Goal: Transaction & Acquisition: Purchase product/service

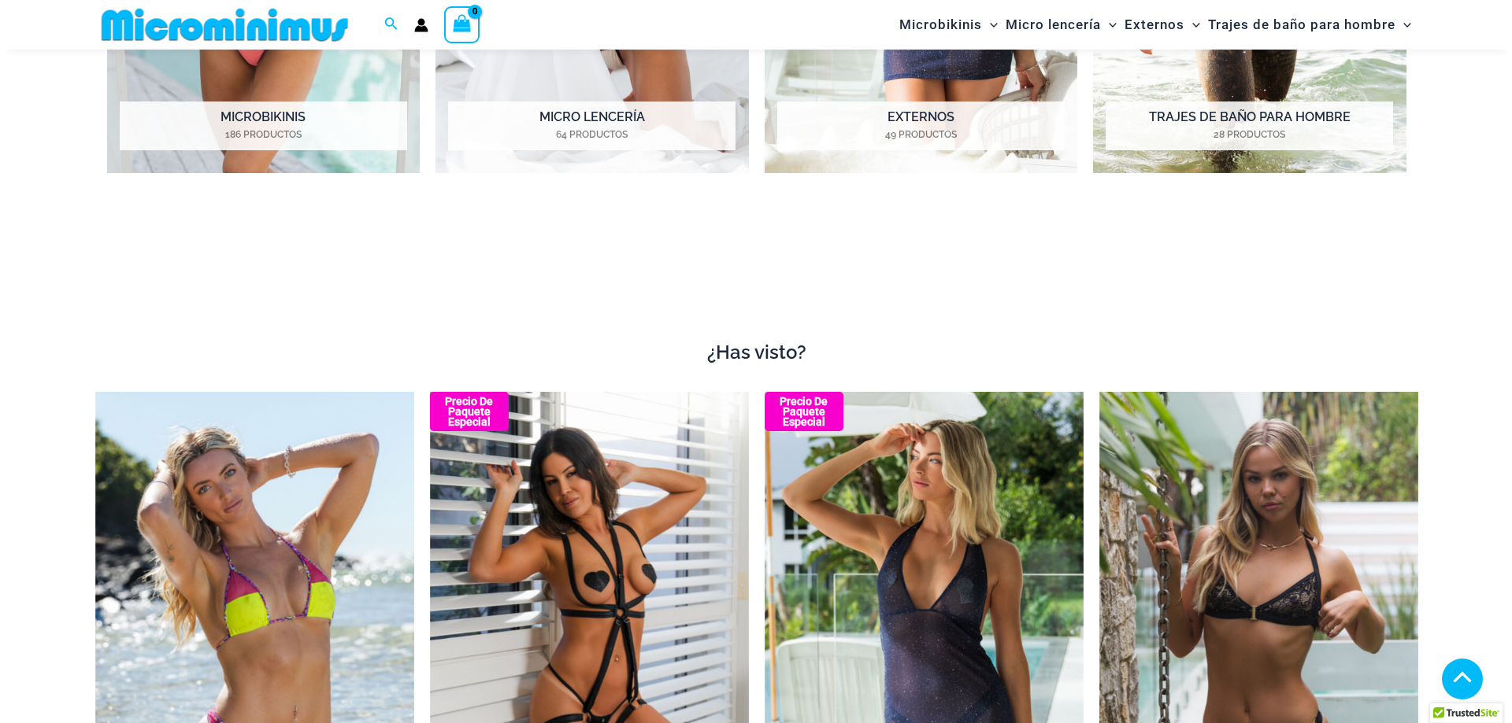
scroll to position [1954, 0]
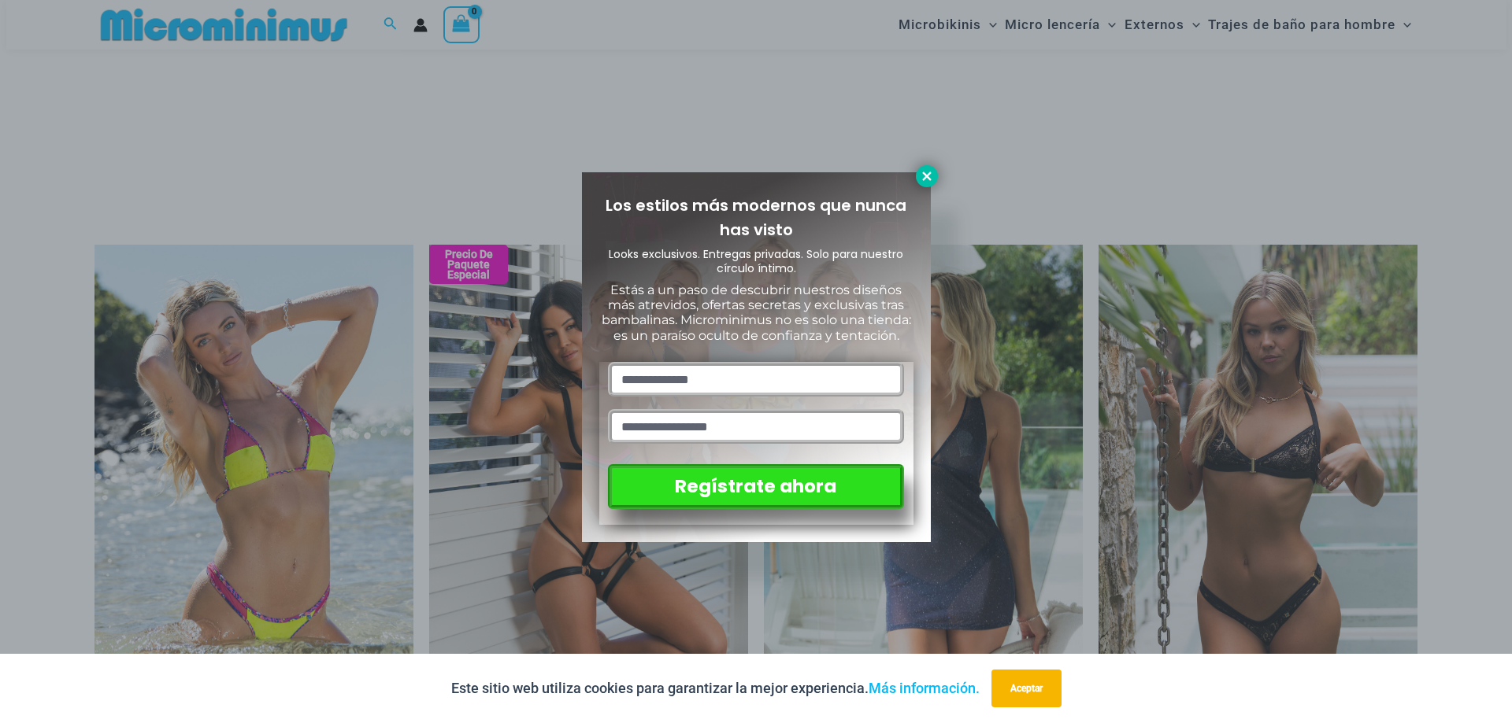
click at [931, 174] on icon at bounding box center [927, 176] width 14 height 14
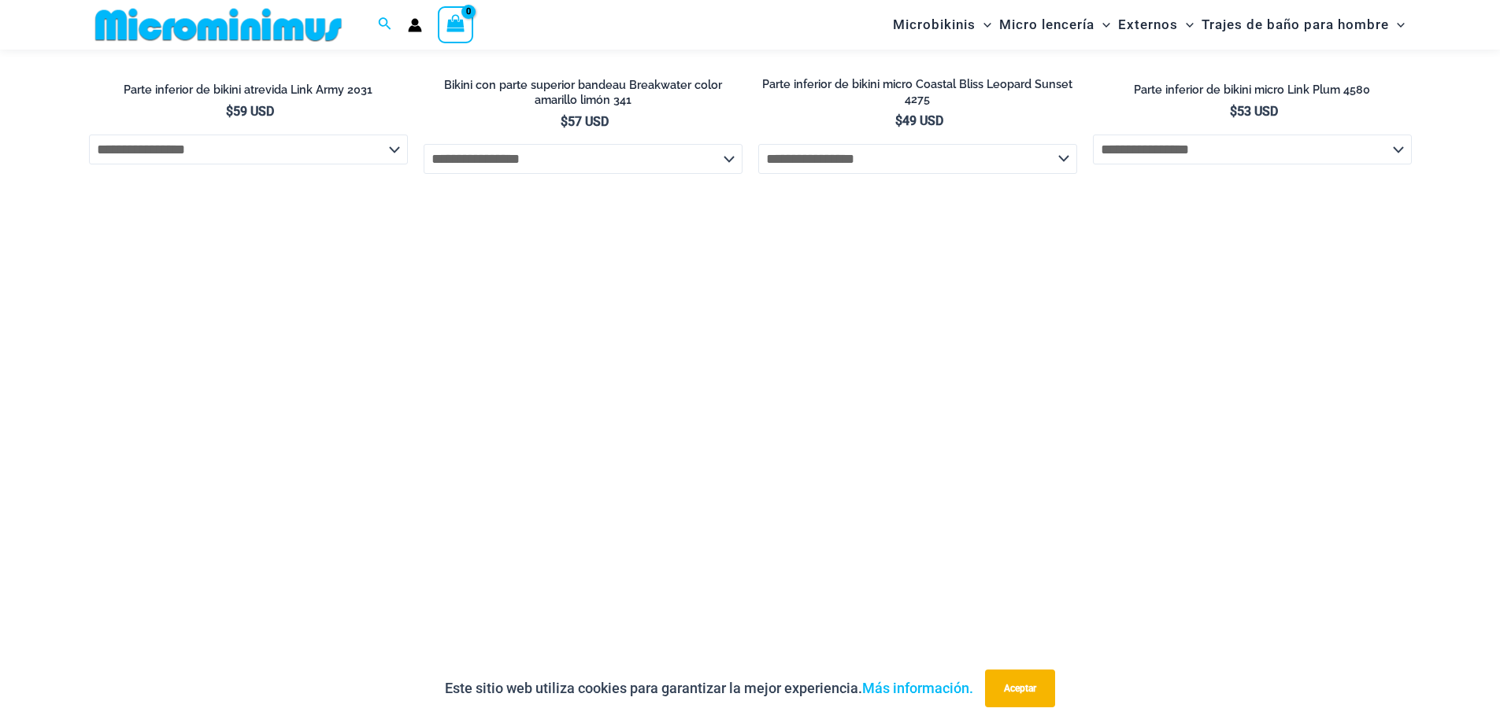
scroll to position [5575, 0]
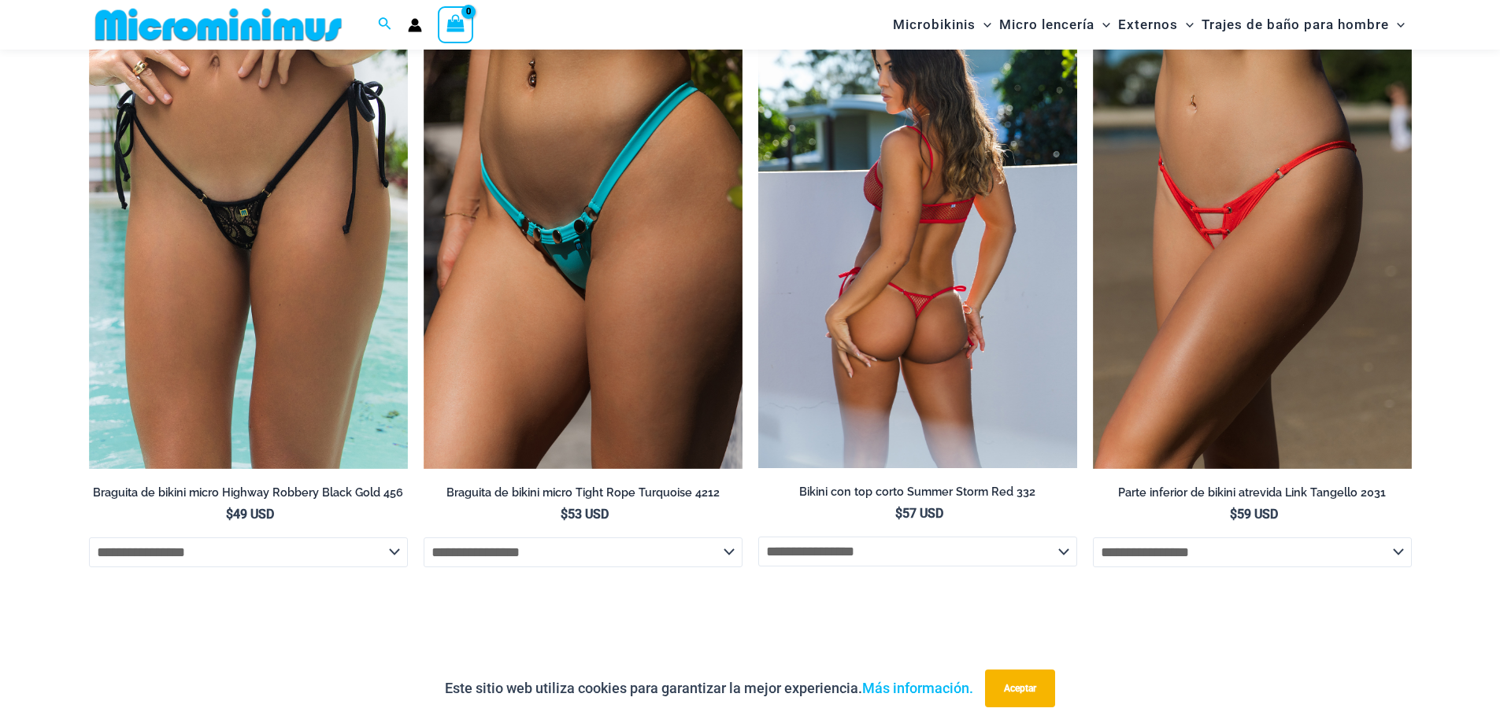
click at [981, 261] on img at bounding box center [917, 230] width 319 height 478
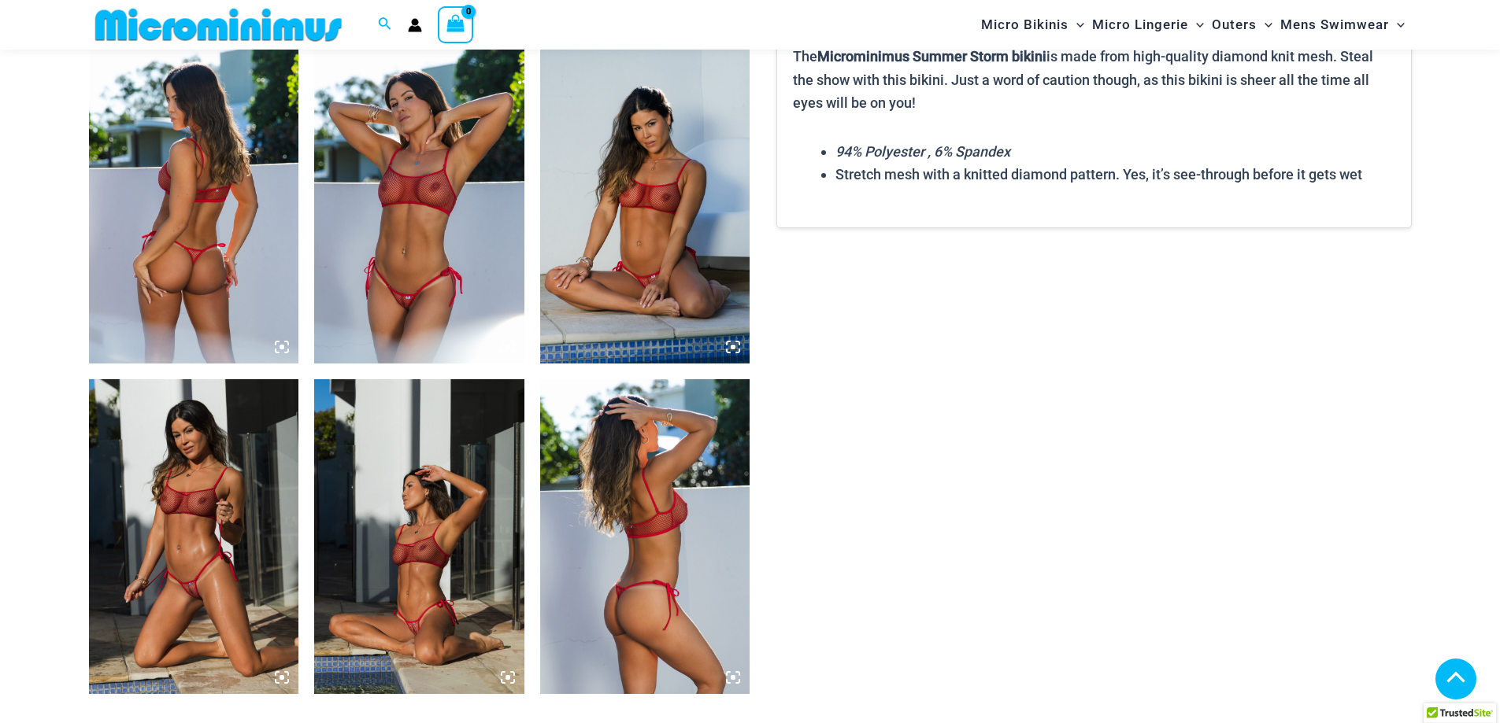
scroll to position [1718, 0]
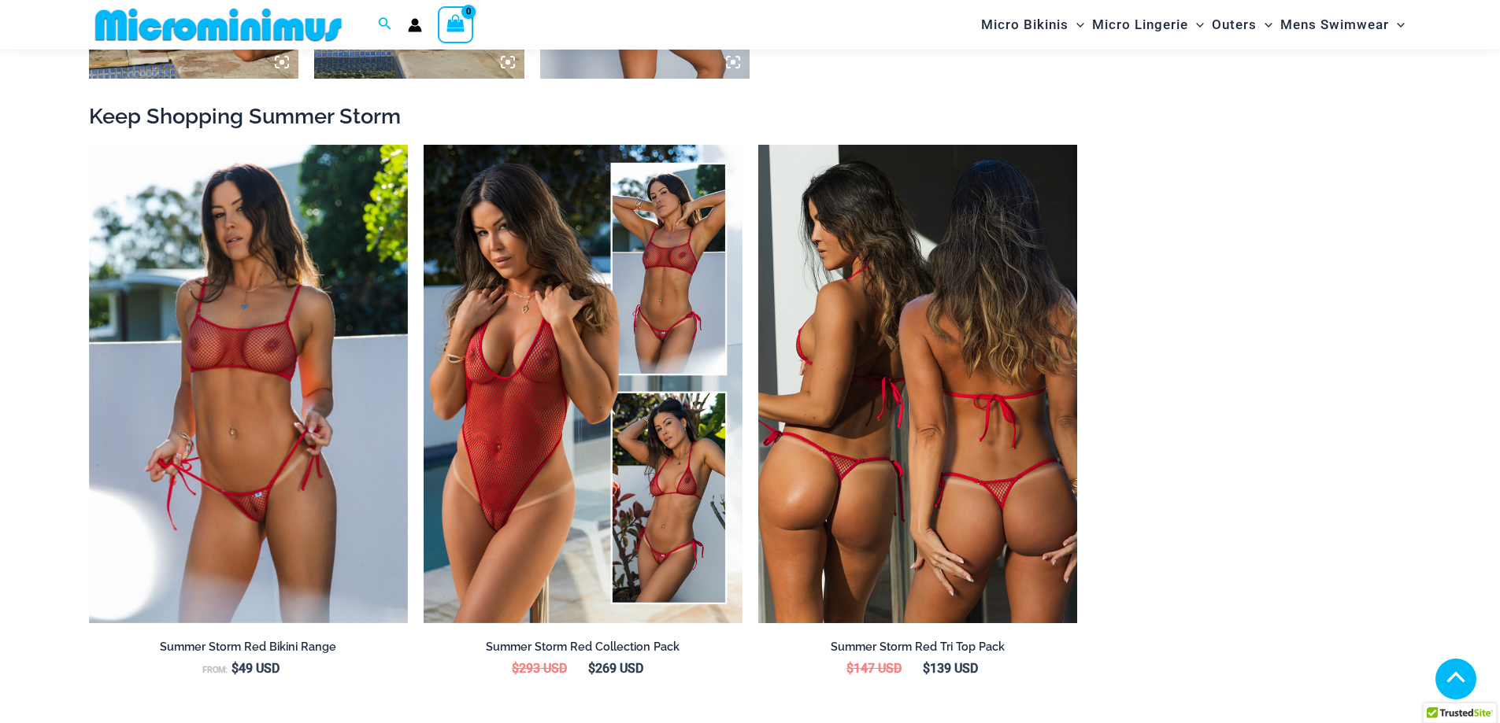
click at [831, 447] on img at bounding box center [917, 384] width 319 height 479
